Goal: Information Seeking & Learning: Learn about a topic

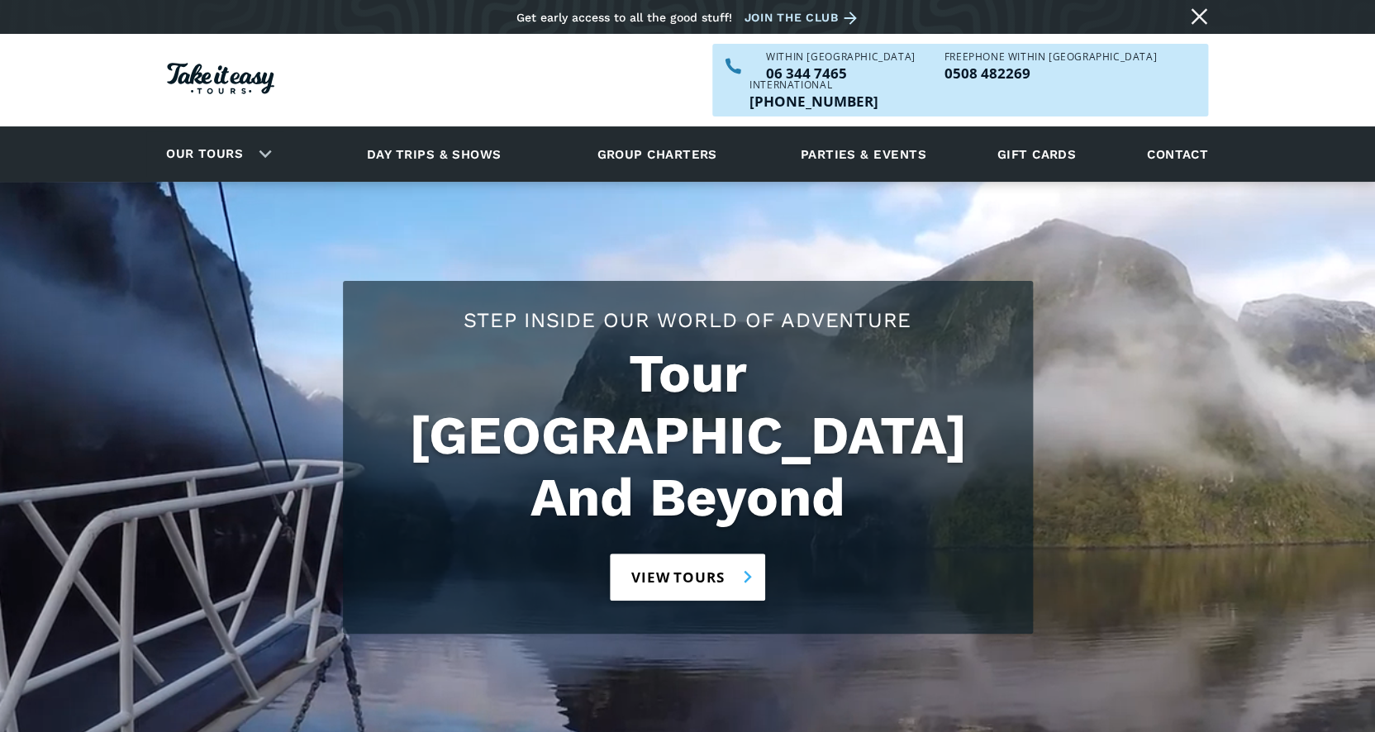
click at [643, 554] on link "View tours" at bounding box center [688, 577] width 156 height 47
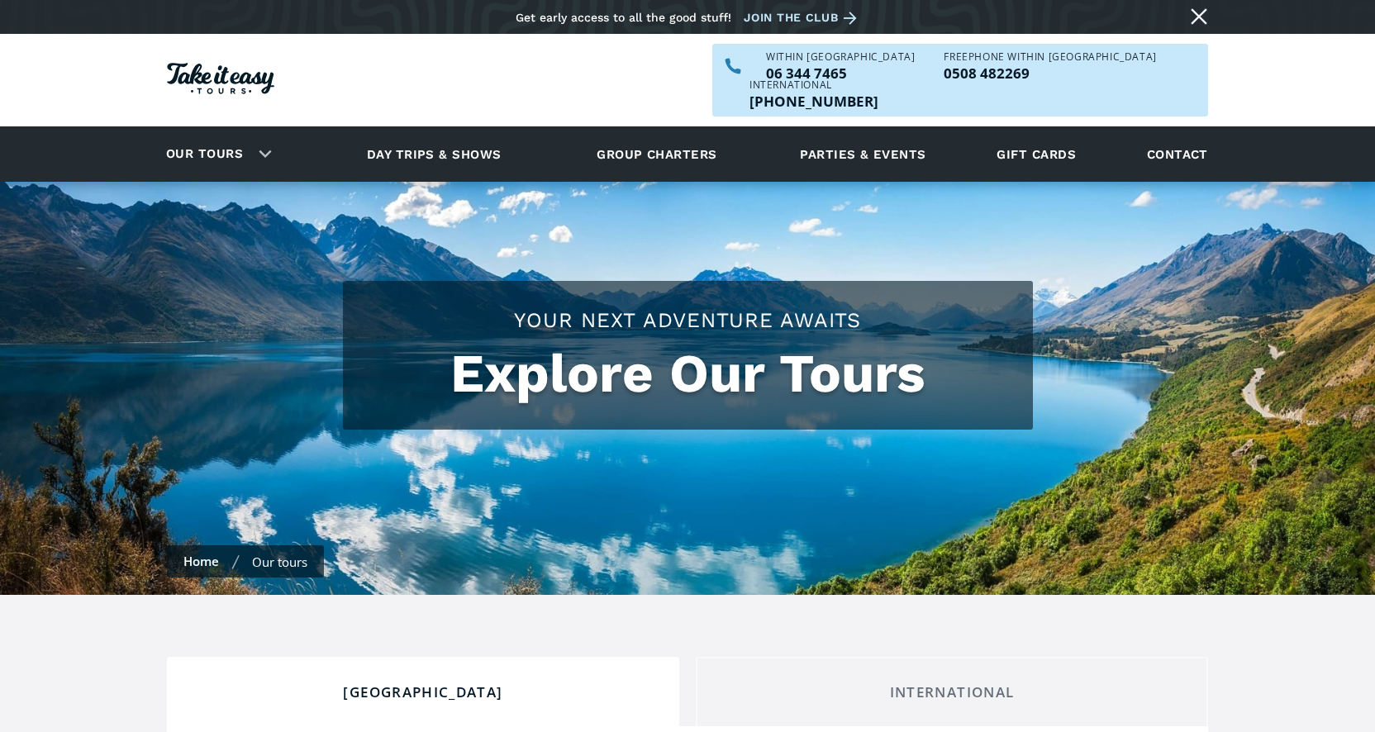
scroll to position [555, 0]
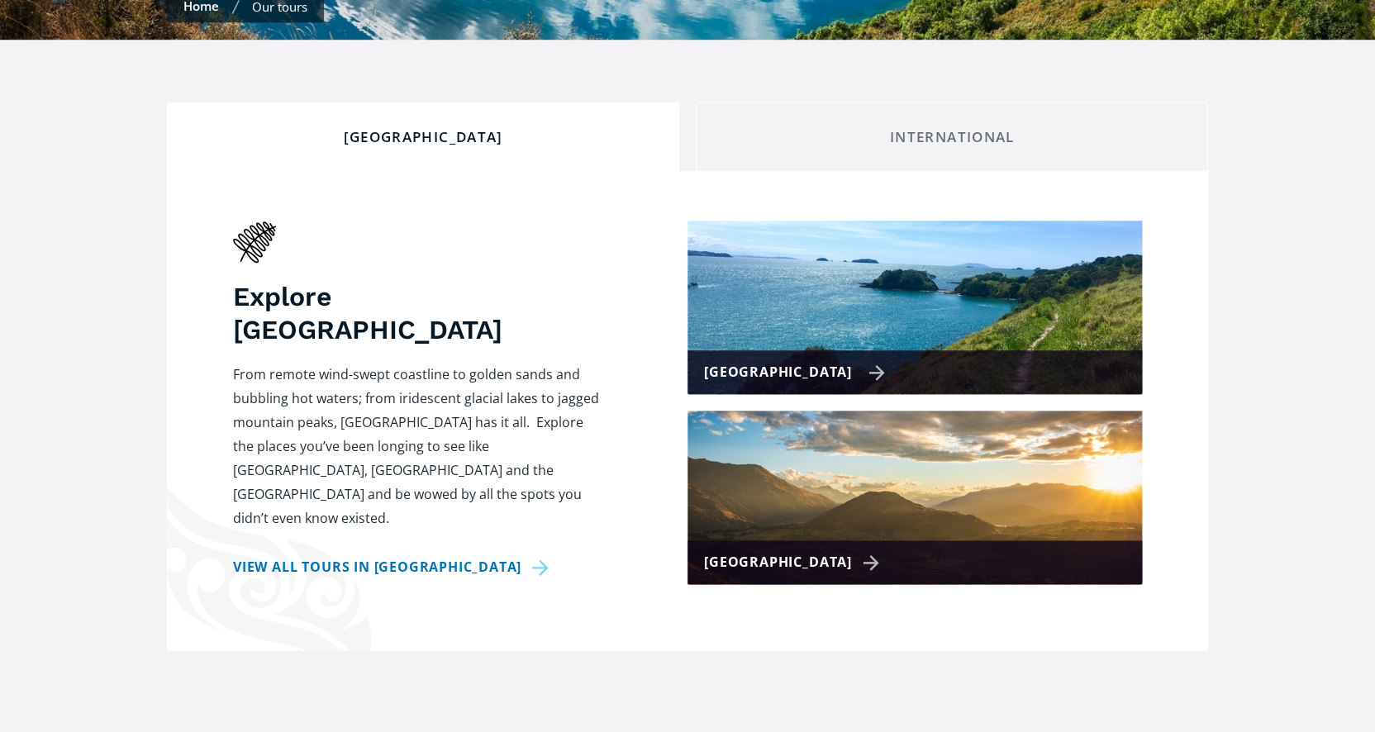
click at [845, 360] on div "[GEOGRAPHIC_DATA]" at bounding box center [794, 372] width 181 height 24
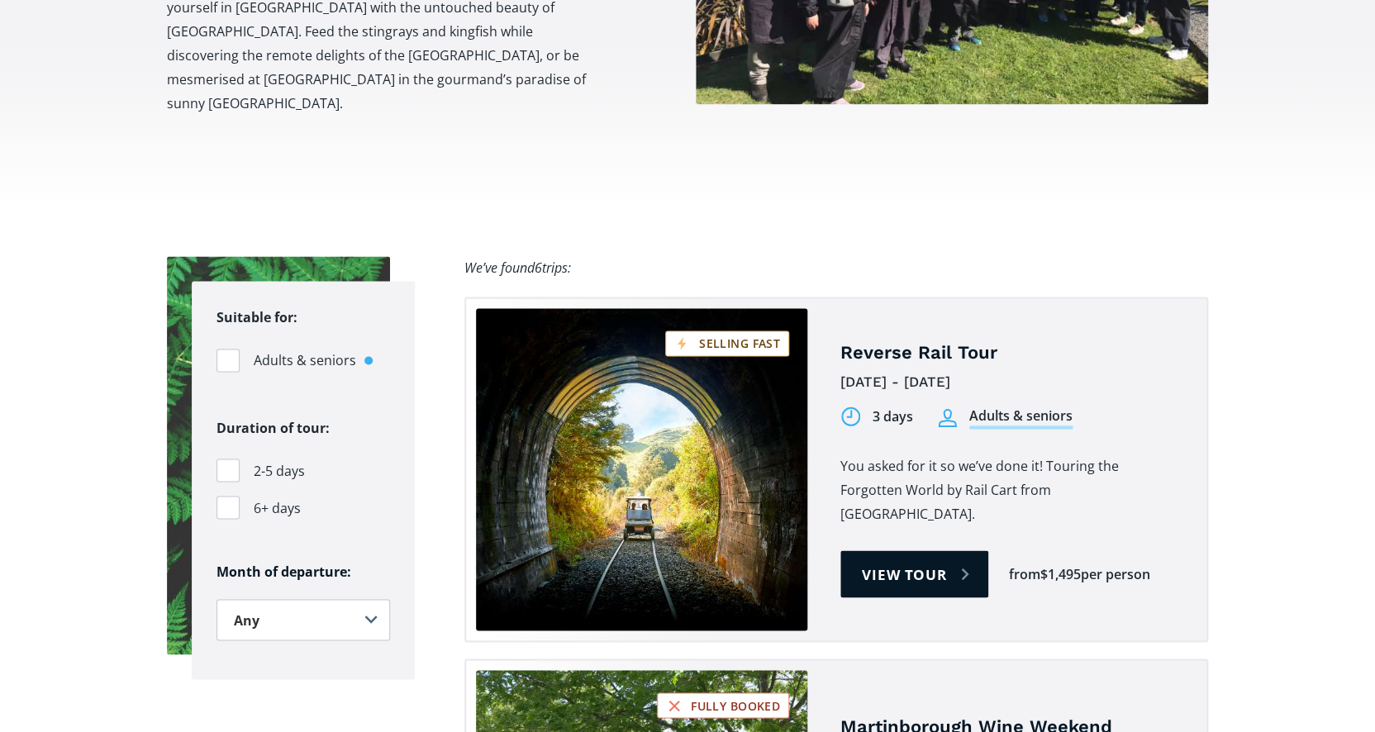
scroll to position [965, 0]
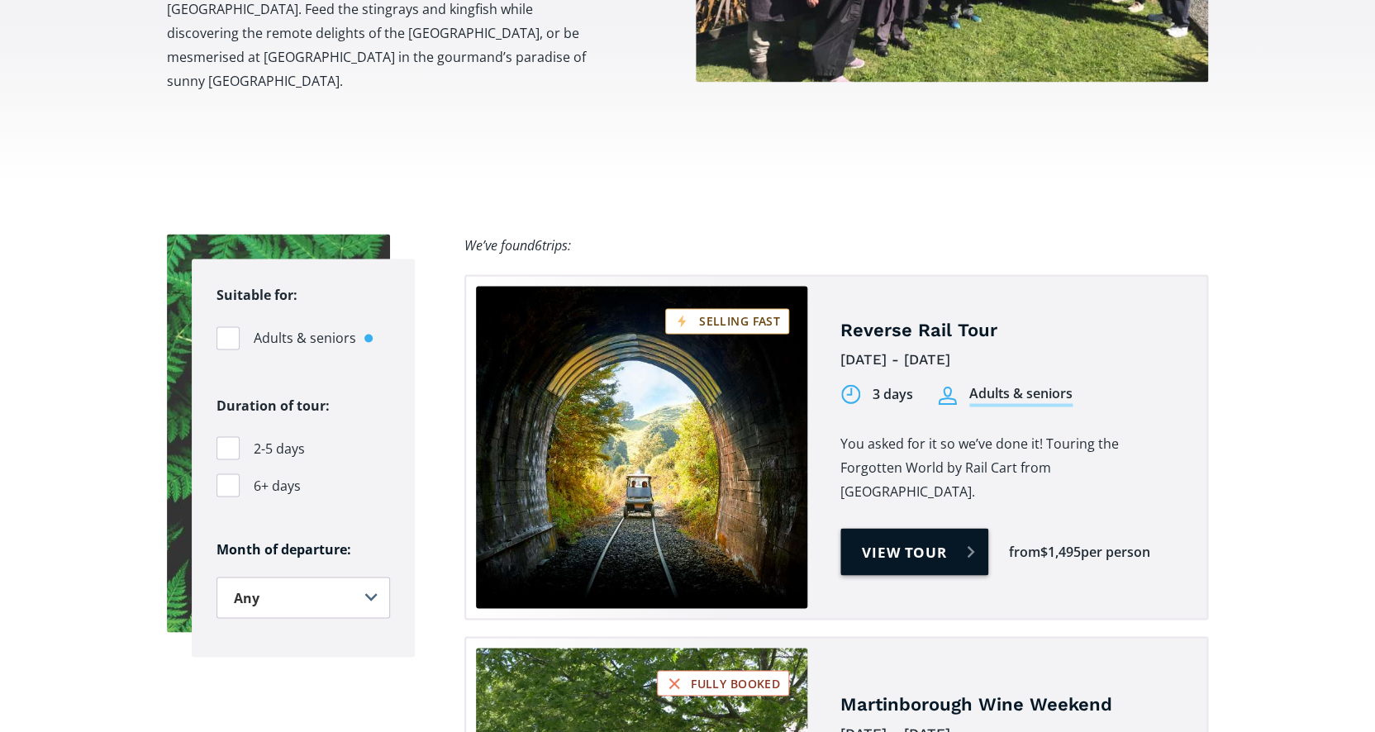
click at [915, 528] on link "View tour" at bounding box center [914, 551] width 148 height 47
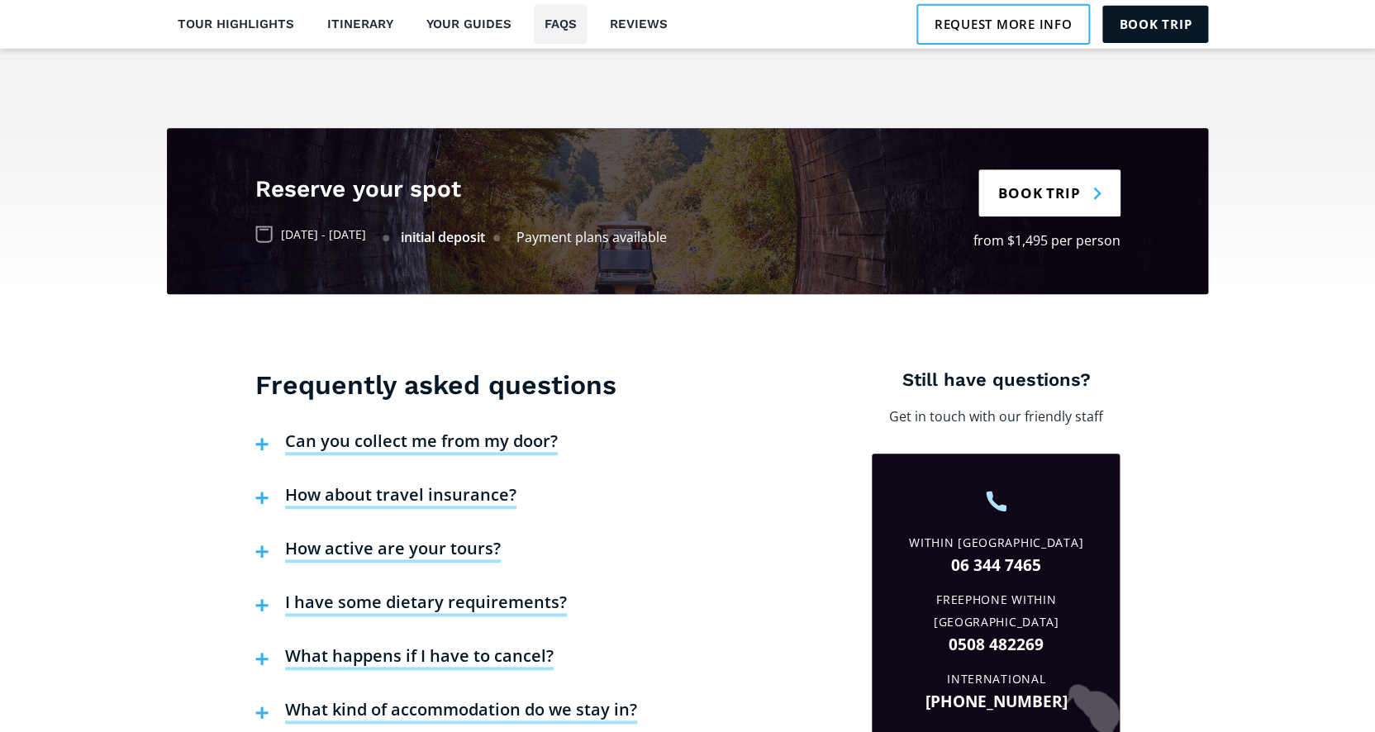
scroll to position [3121, 0]
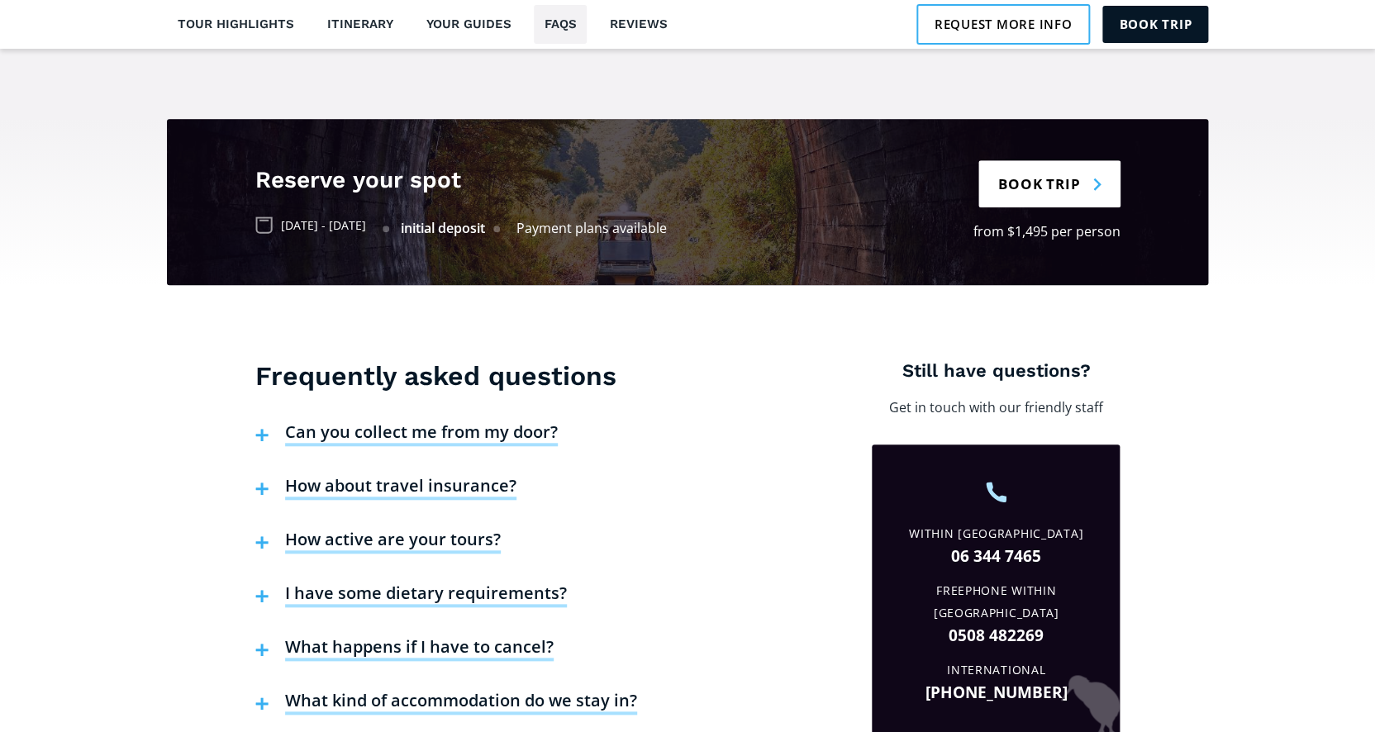
click at [471, 421] on h4 "Can you collect me from my door?" at bounding box center [421, 433] width 273 height 25
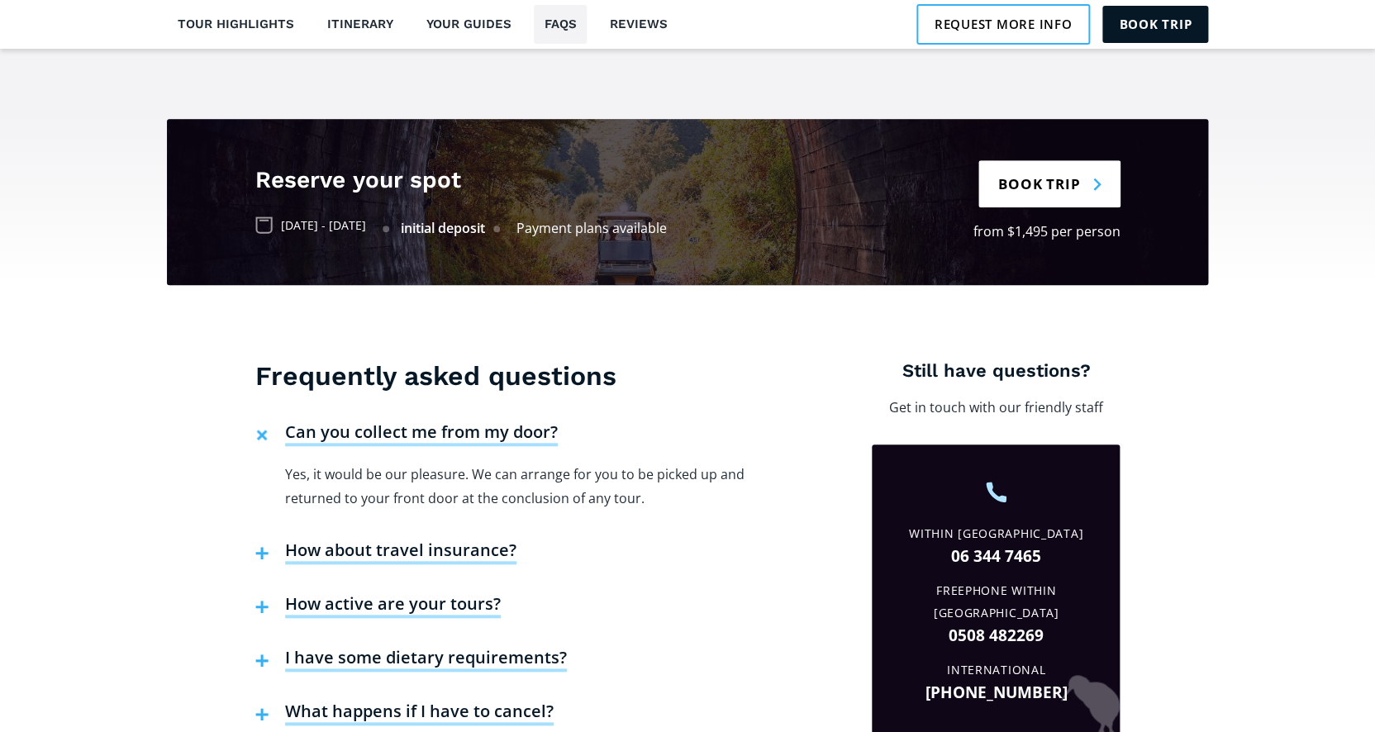
click at [407, 540] on h4 "How about travel insurance?" at bounding box center [400, 552] width 231 height 25
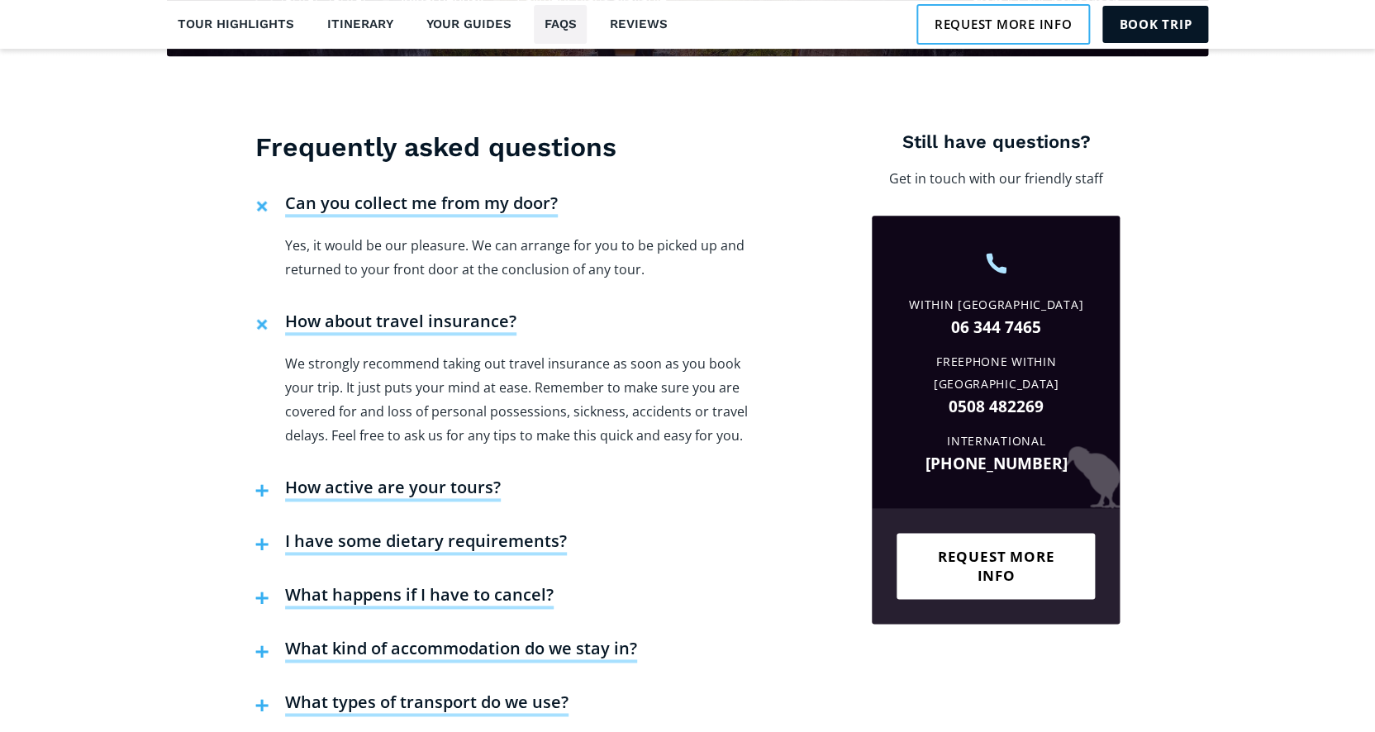
scroll to position [3359, 0]
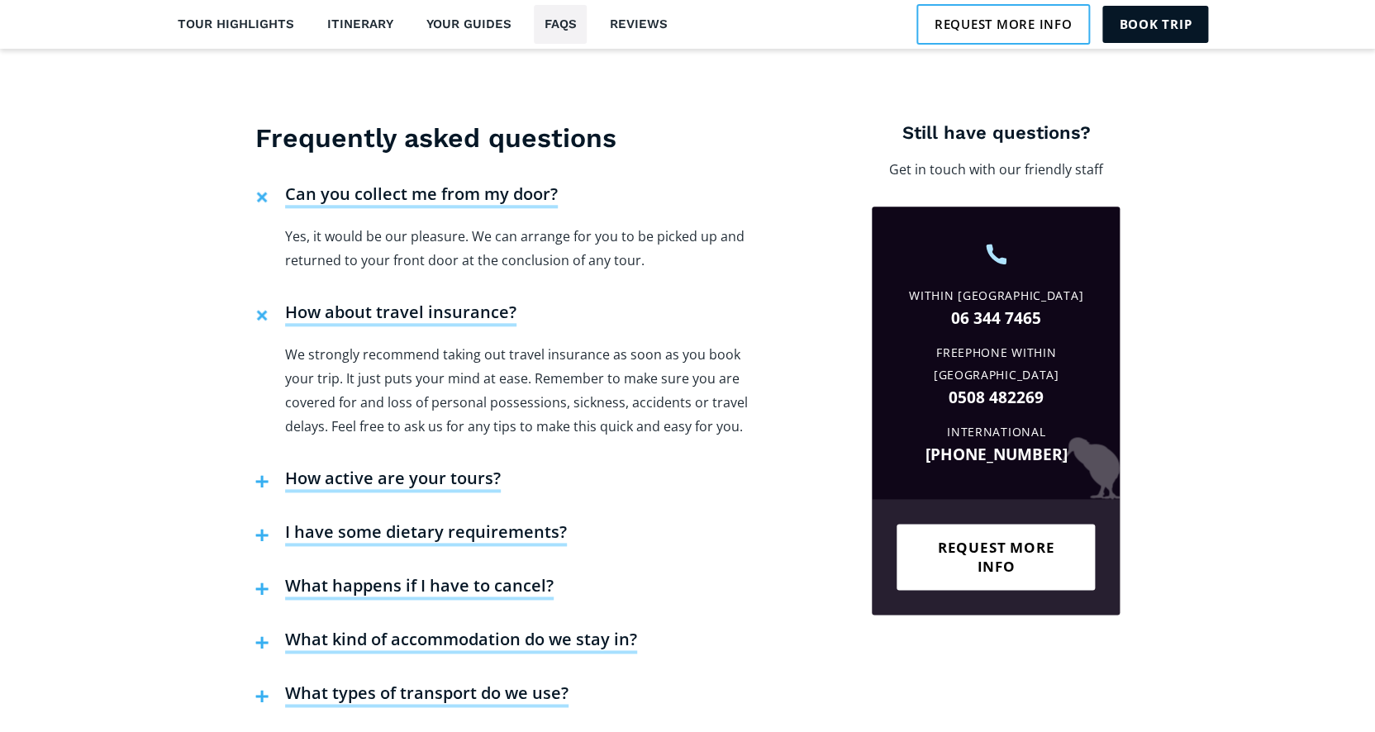
click at [360, 468] on h4 "How active are your tours?" at bounding box center [393, 480] width 216 height 25
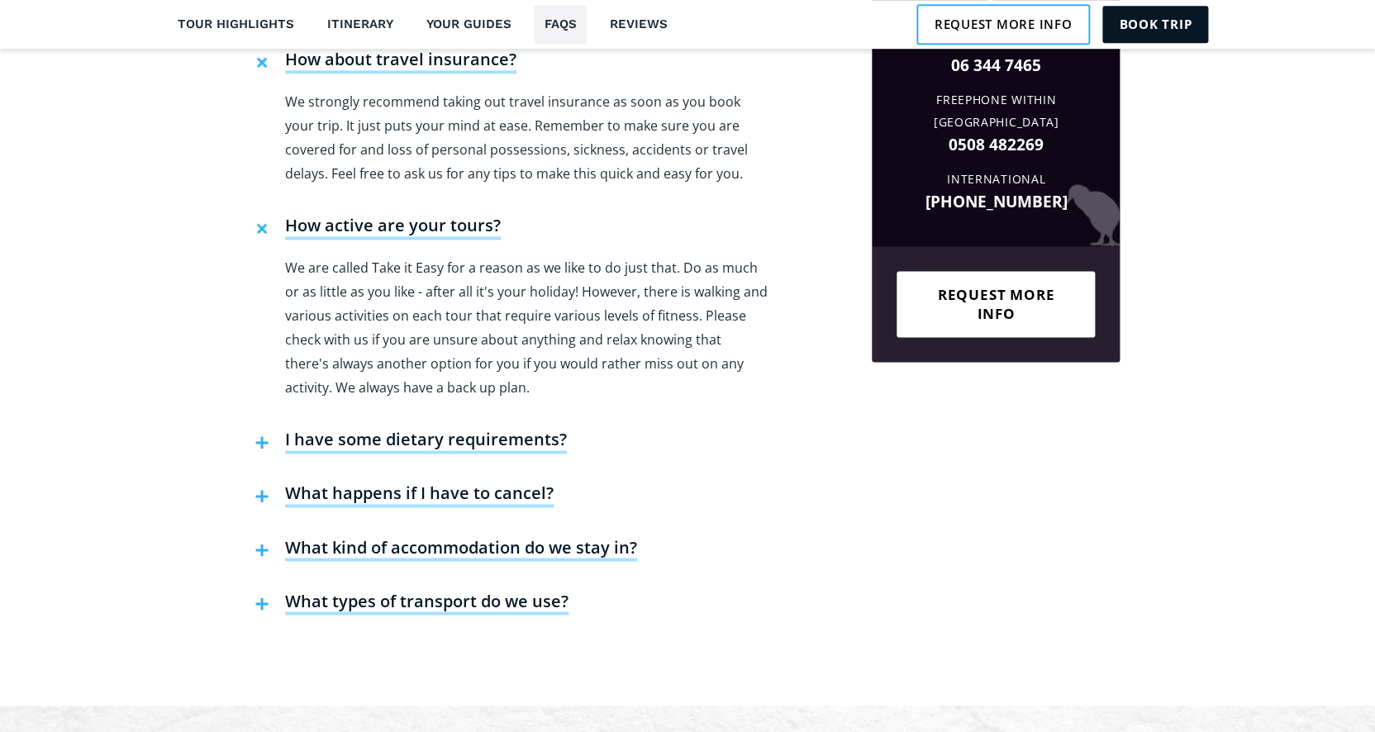
scroll to position [3623, 0]
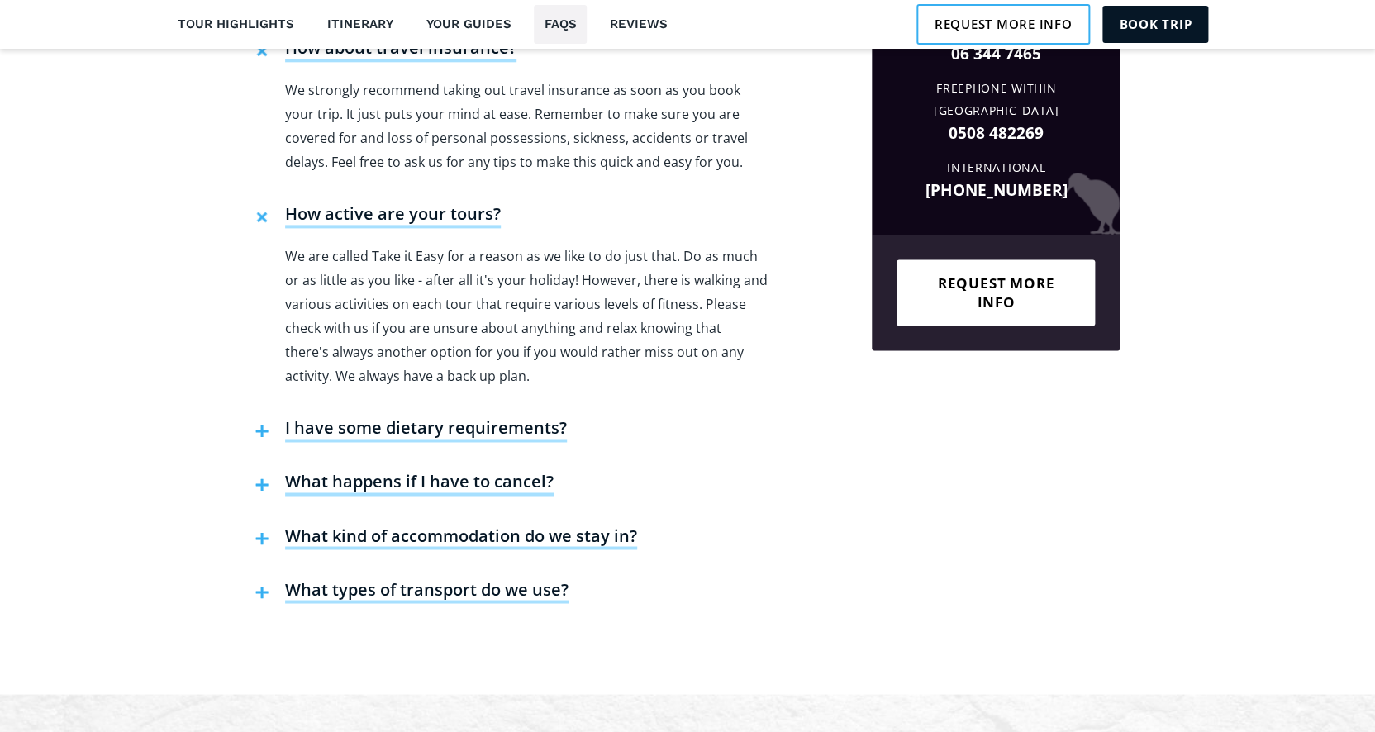
click at [440, 471] on h4 "What happens if I have to cancel?" at bounding box center [419, 483] width 269 height 25
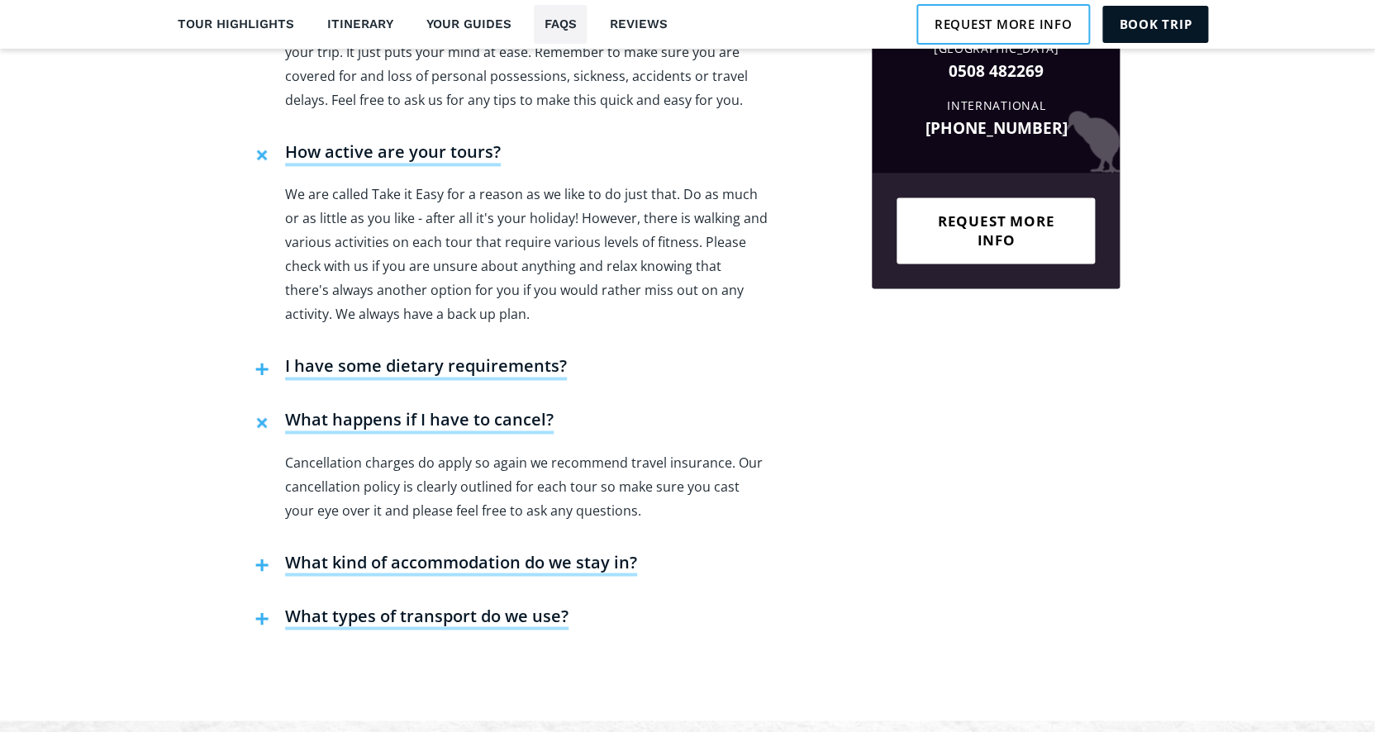
scroll to position [3689, 0]
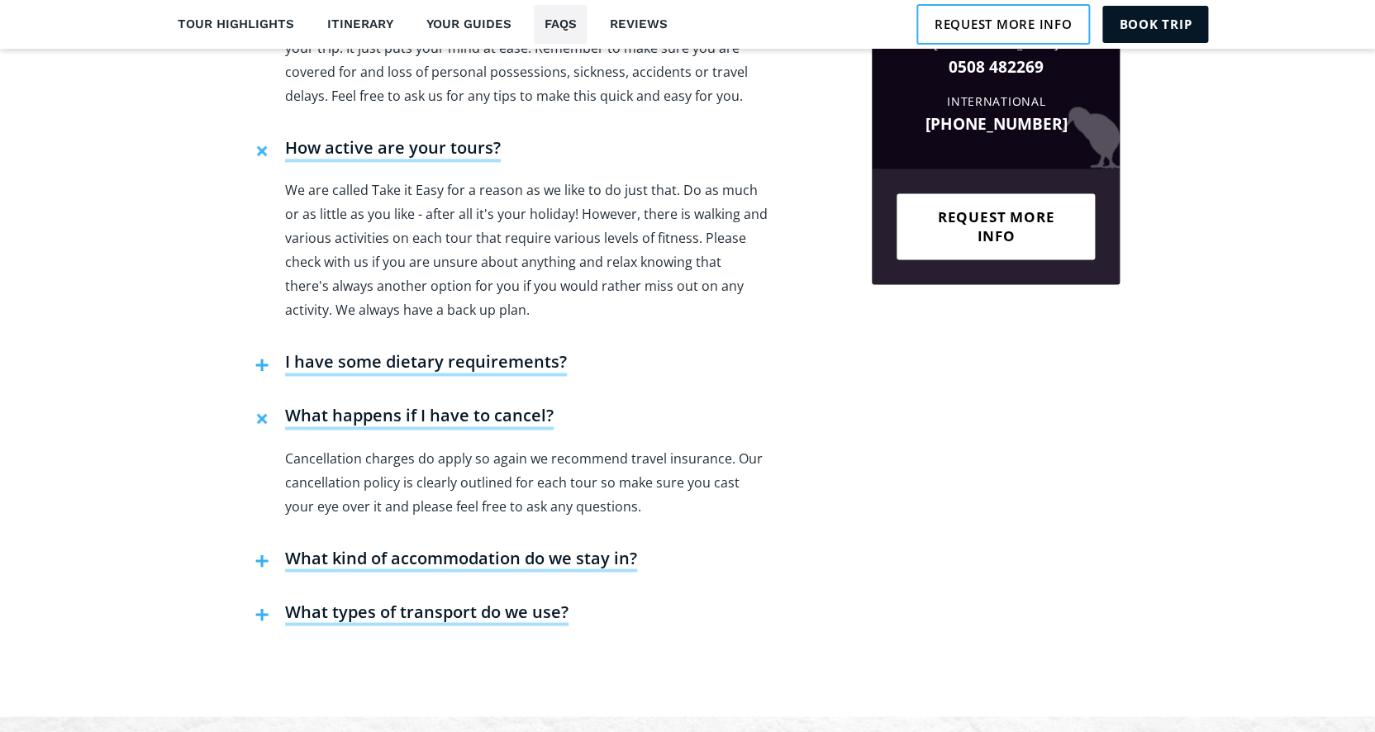
click at [410, 547] on h4 "What kind of accommodation do we stay in?" at bounding box center [461, 559] width 352 height 25
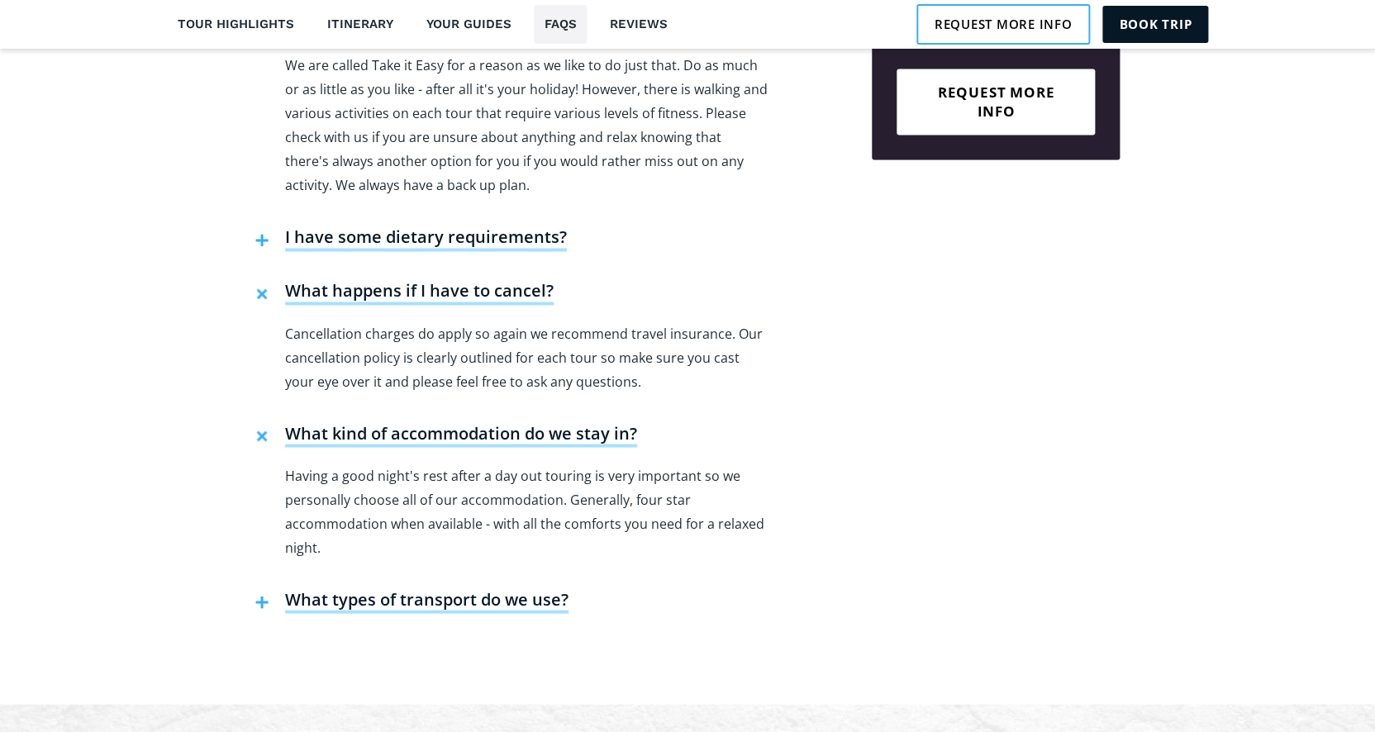
scroll to position [3835, 0]
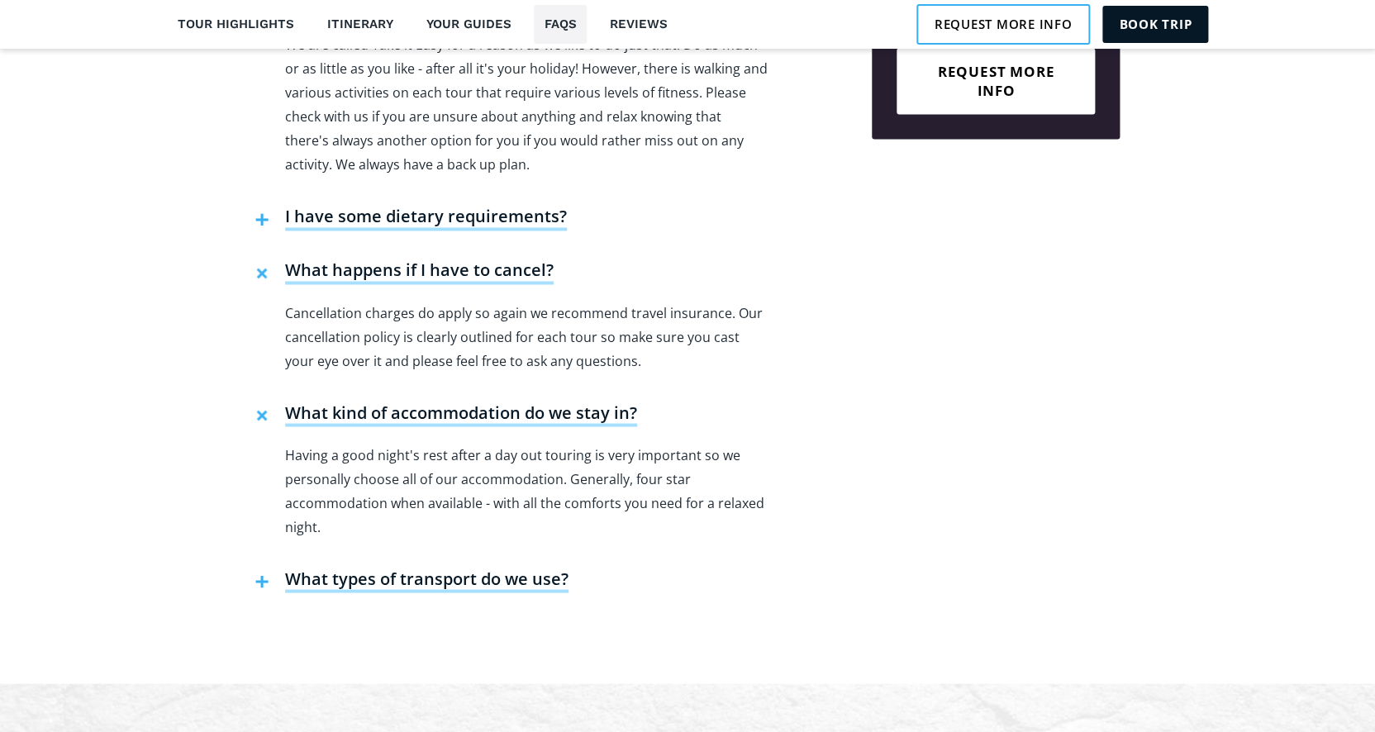
click at [424, 568] on h4 "What types of transport do we use?" at bounding box center [426, 580] width 283 height 25
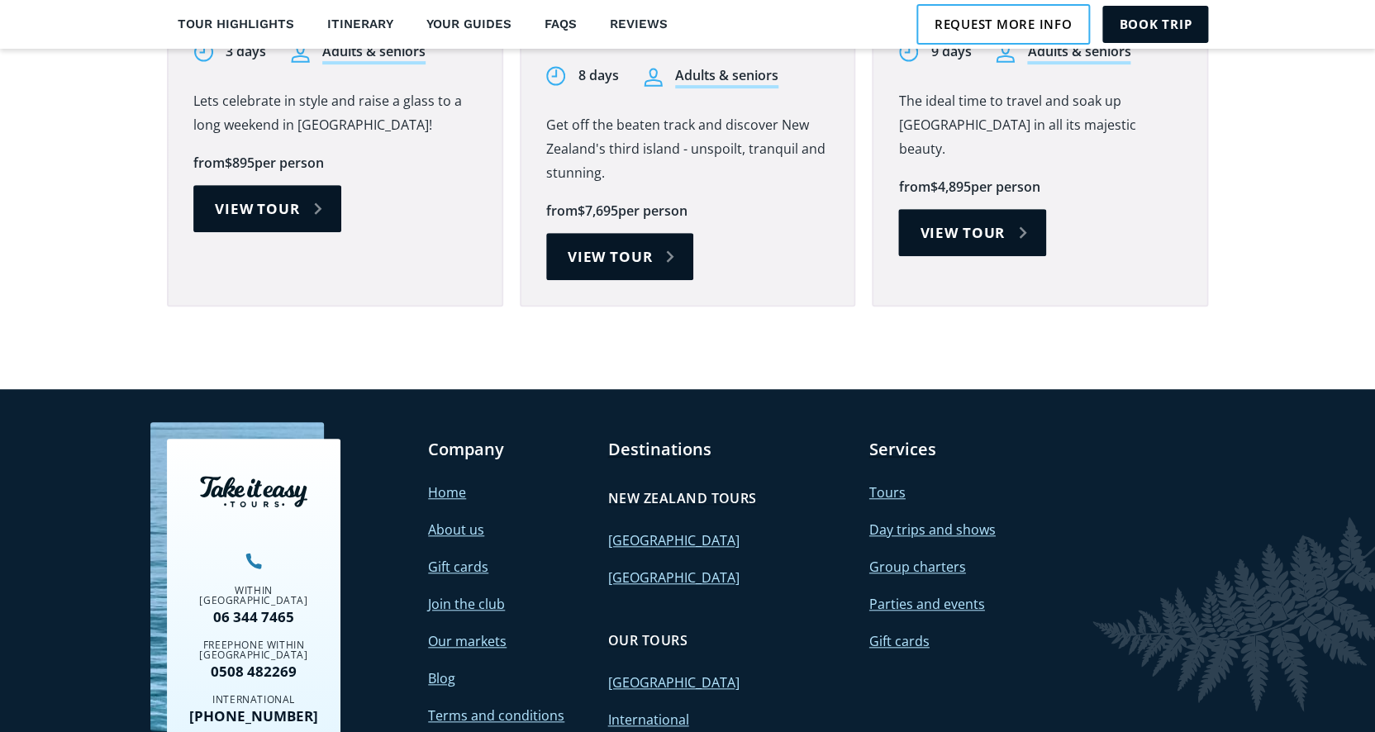
scroll to position [5792, 0]
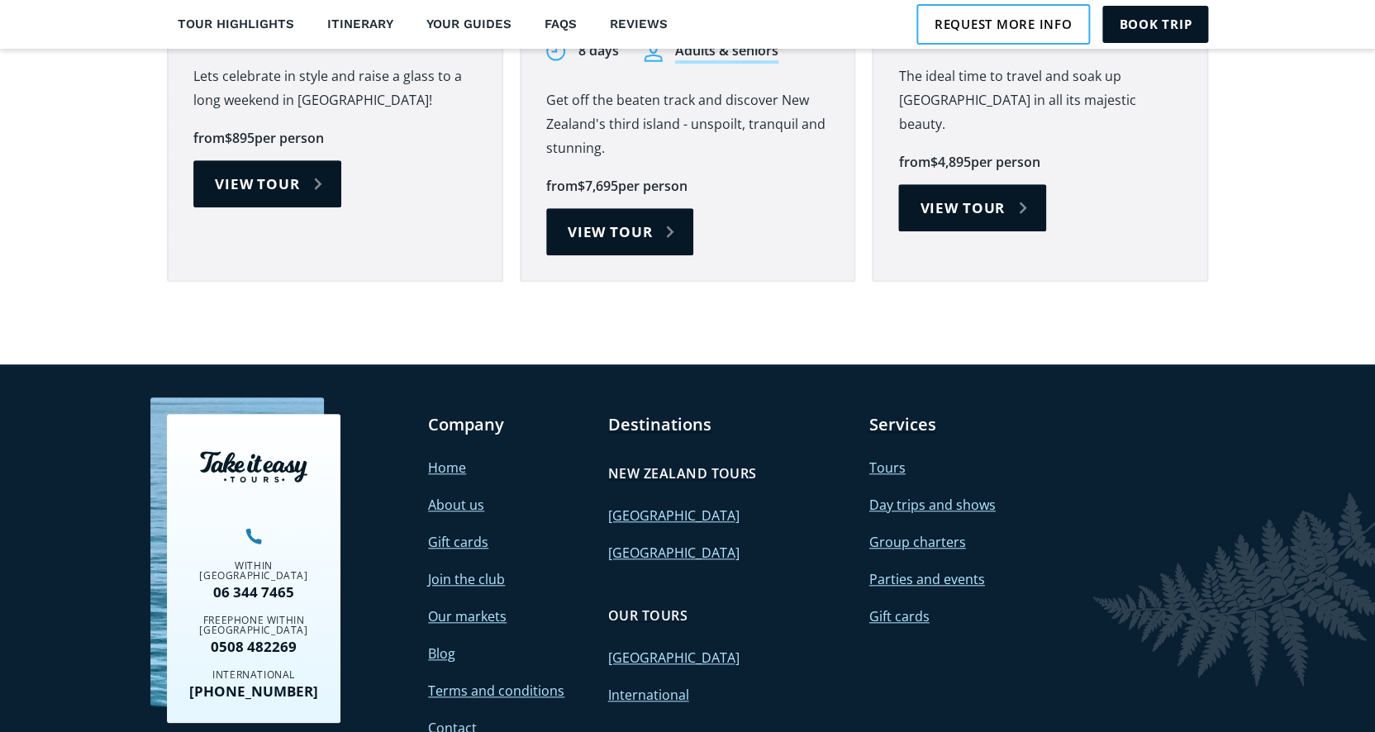
click at [912, 496] on link "Day trips and shows" at bounding box center [932, 505] width 126 height 18
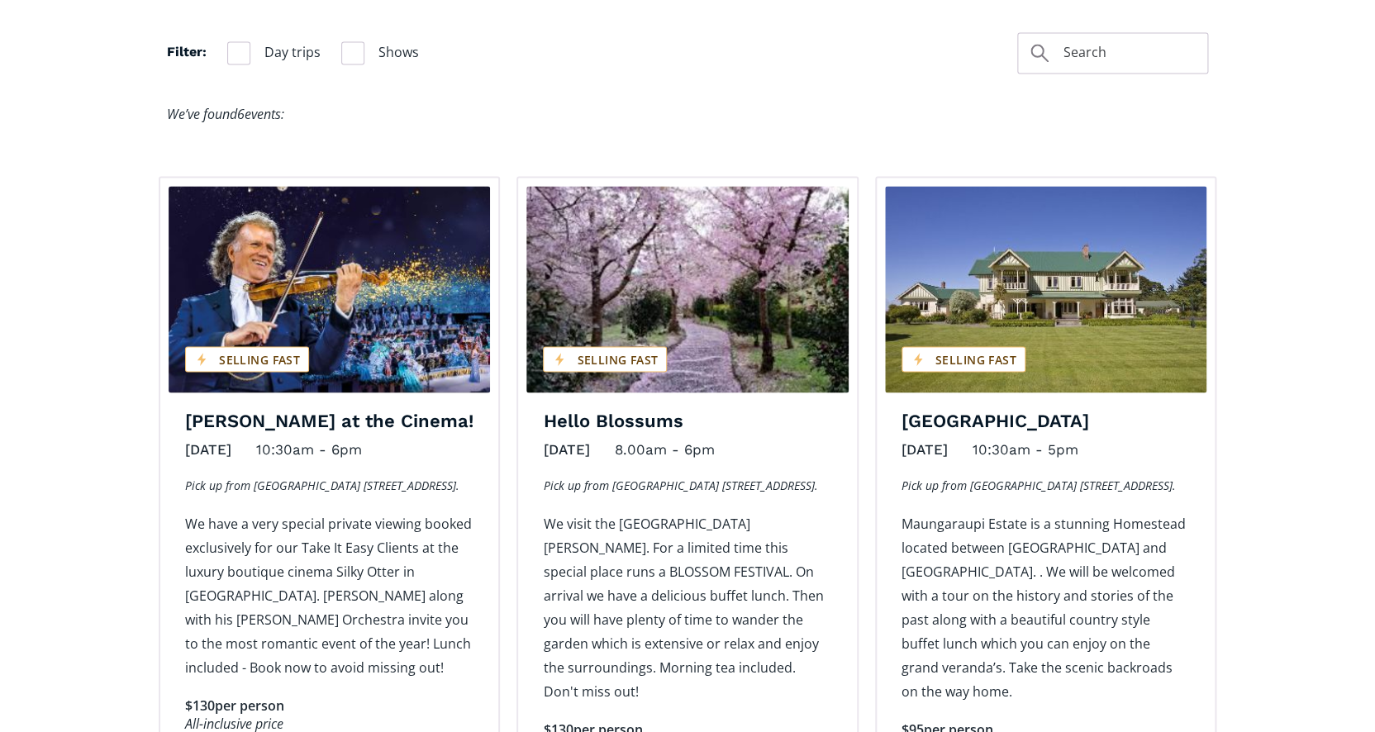
scroll to position [723, 0]
